Goal: Transaction & Acquisition: Purchase product/service

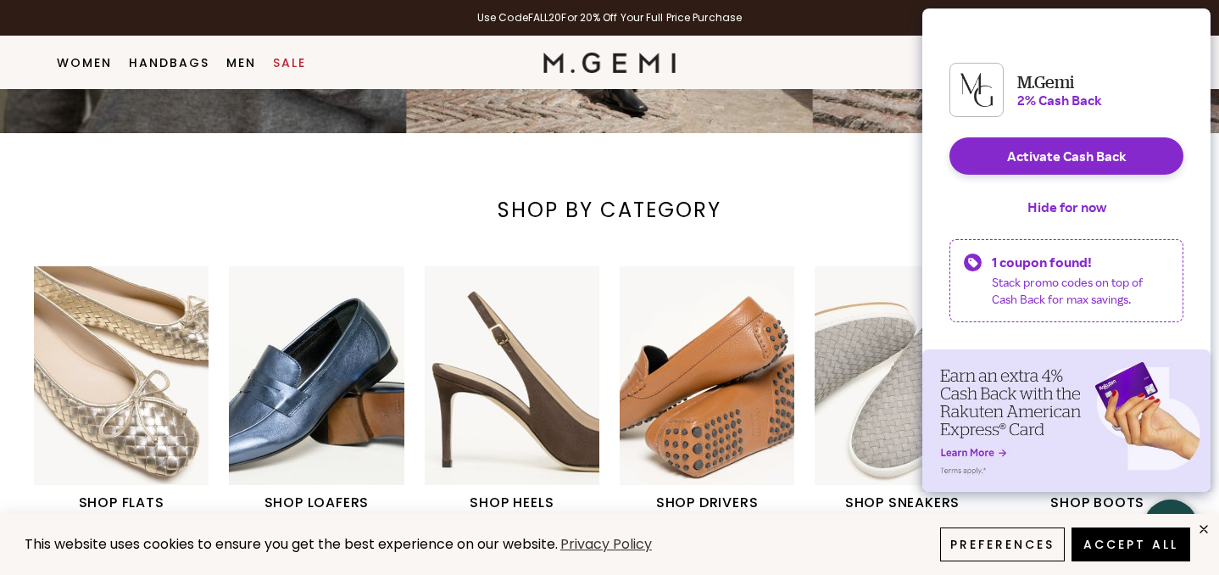
scroll to position [606, 0]
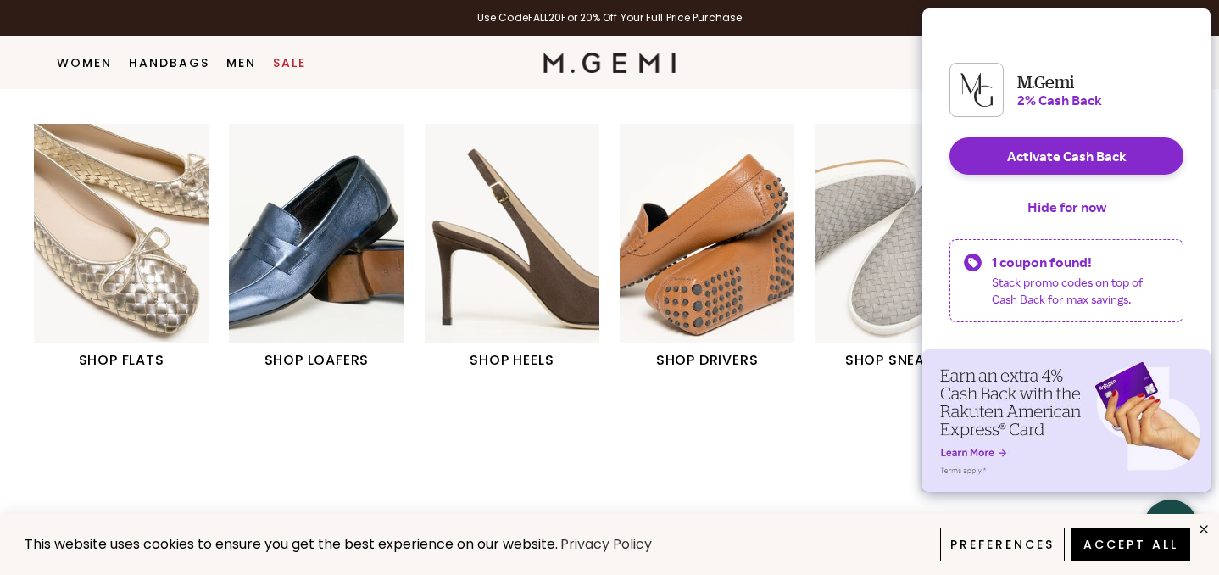
click at [503, 321] on img "3 / 6" at bounding box center [512, 233] width 175 height 219
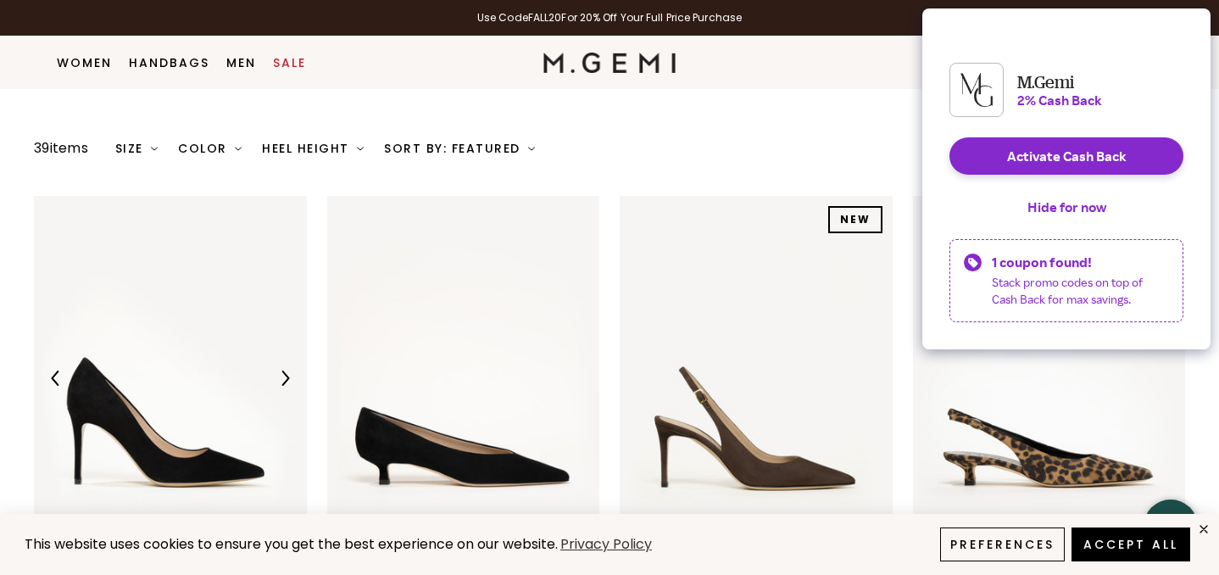
scroll to position [334, 0]
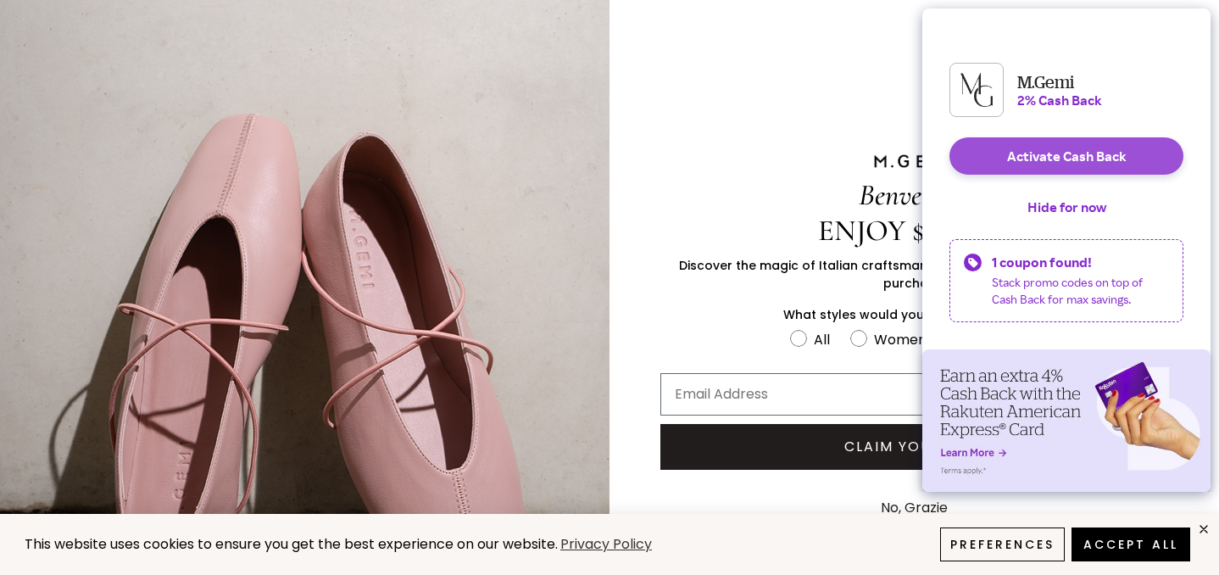
click at [1085, 172] on button "Activate Cash Back" at bounding box center [1067, 155] width 234 height 37
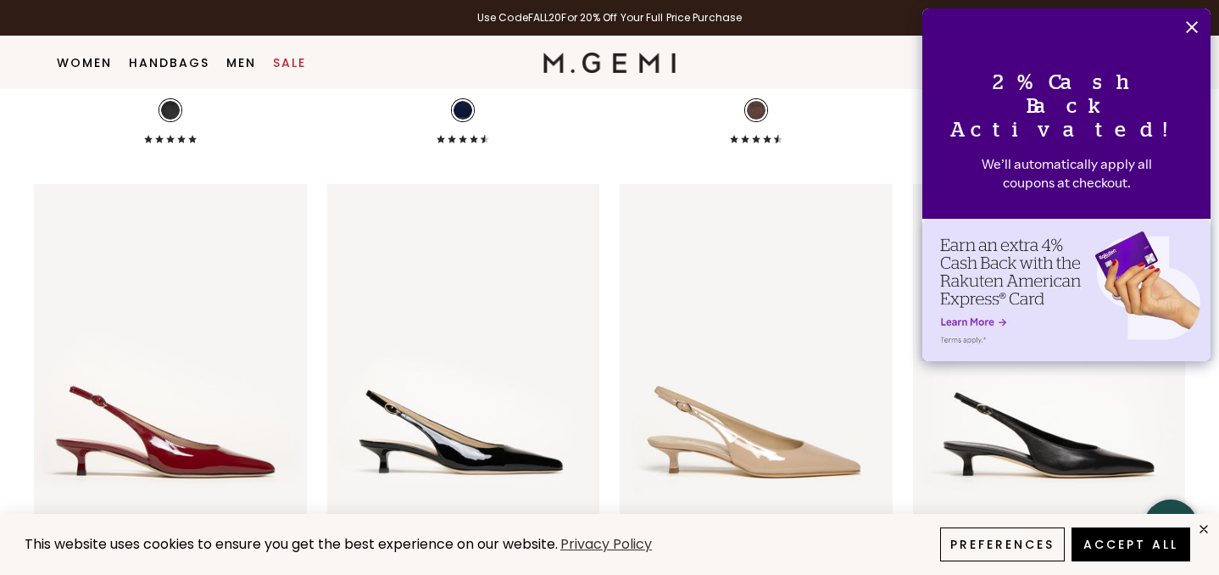
scroll to position [1701, 0]
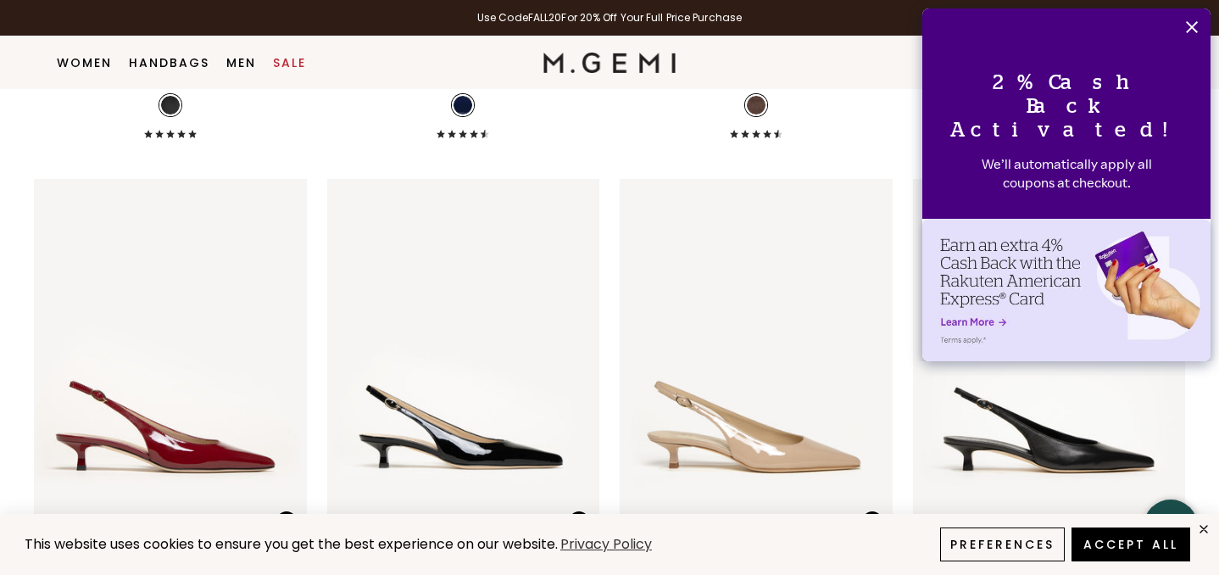
click at [1192, 30] on icon "Close" at bounding box center [1192, 27] width 14 height 14
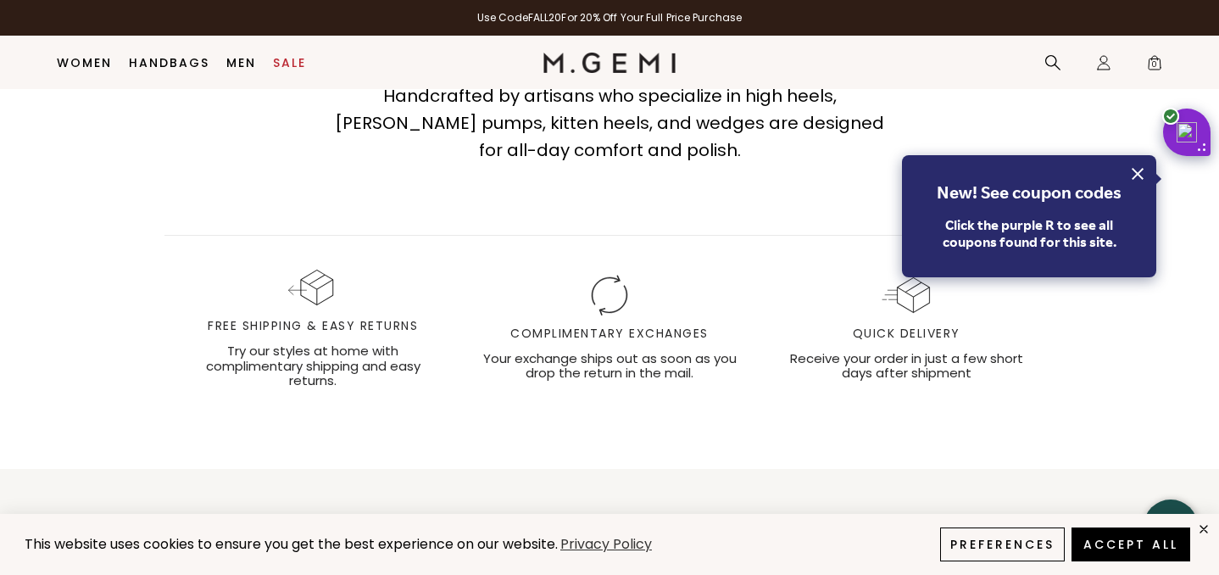
scroll to position [5488, 0]
